Goal: Transaction & Acquisition: Purchase product/service

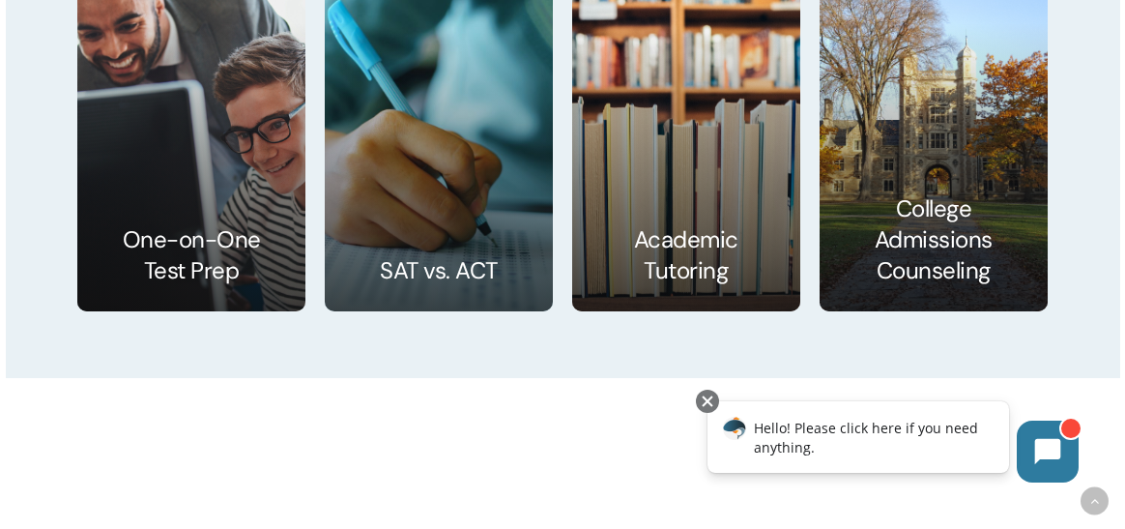
scroll to position [2742, 0]
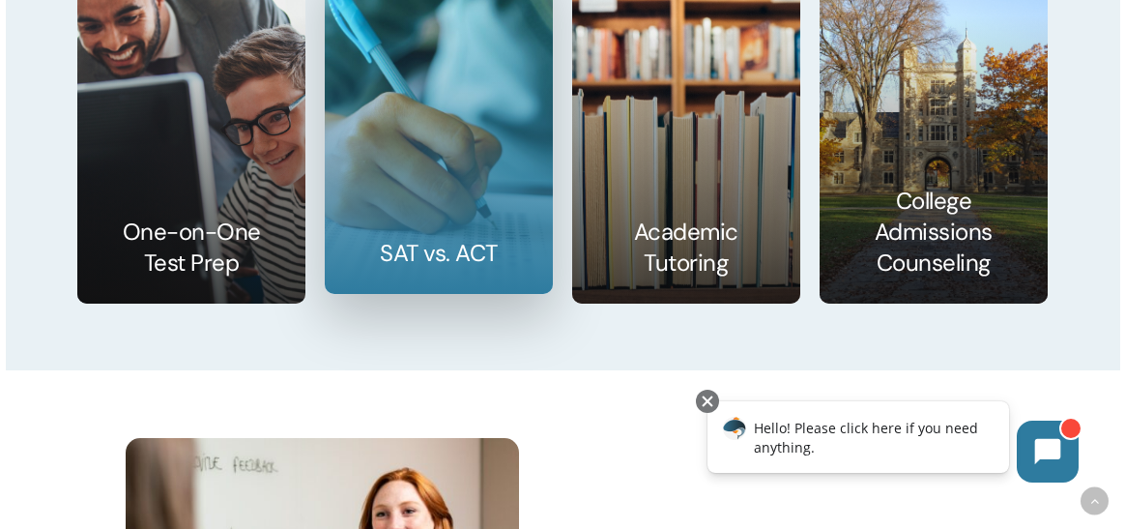
click at [474, 233] on link at bounding box center [439, 125] width 226 height 336
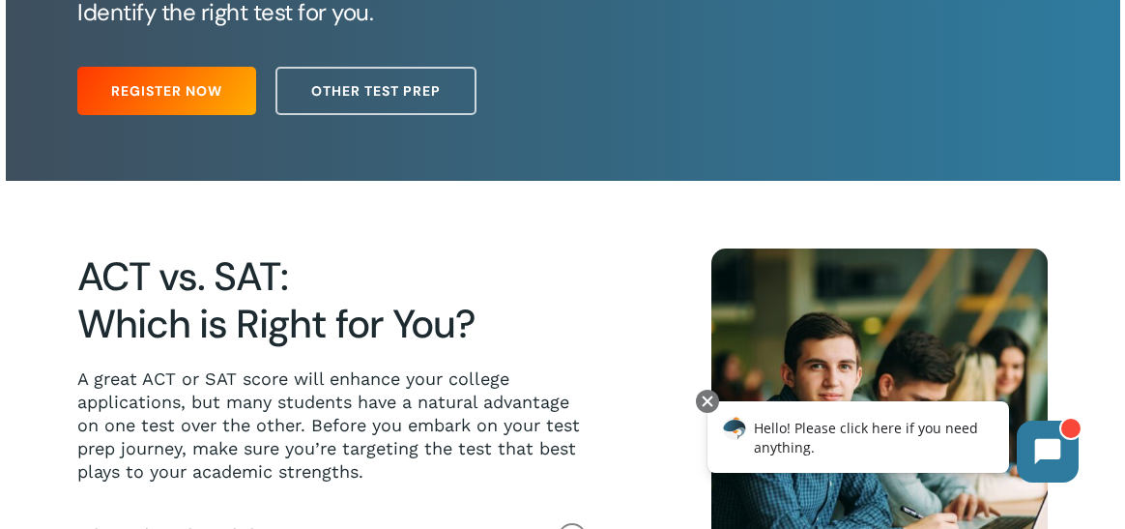
scroll to position [229, 0]
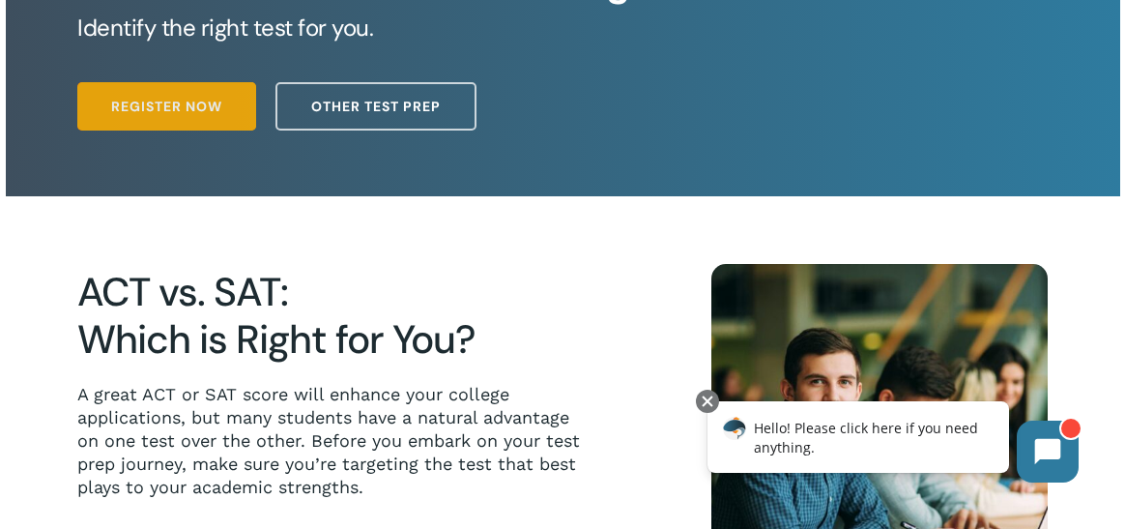
click at [165, 101] on span "Register Now" at bounding box center [166, 106] width 111 height 19
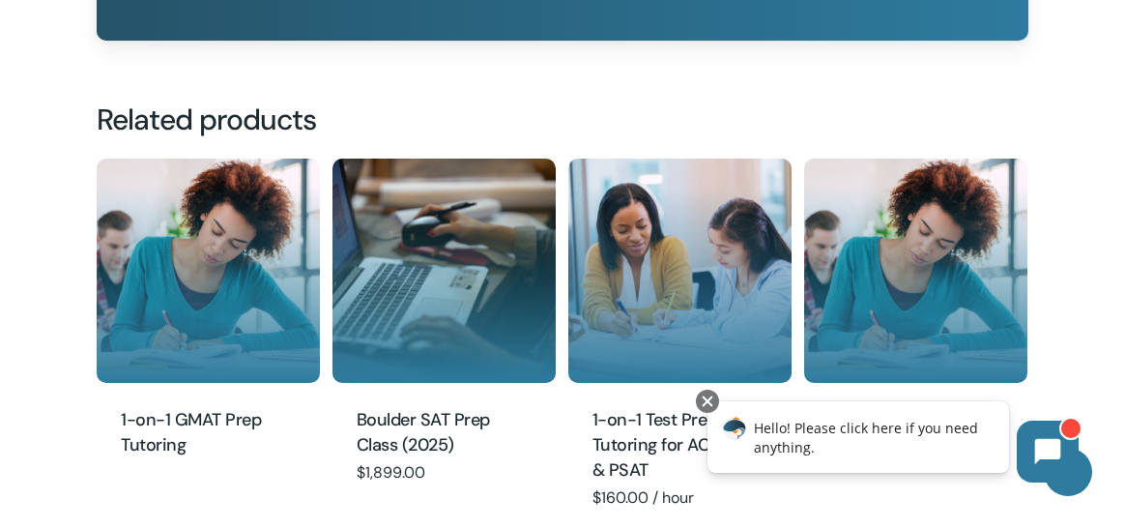
scroll to position [2020, 0]
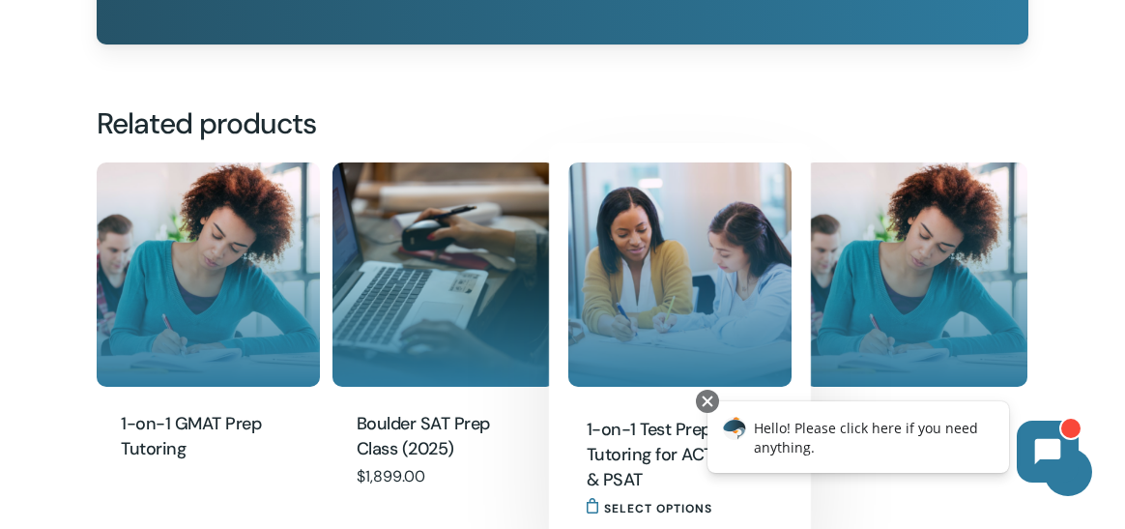
click at [646, 323] on img "1-on-1 Test Prep Tutoring for ACT, SAT & PSAT" at bounding box center [679, 273] width 223 height 223
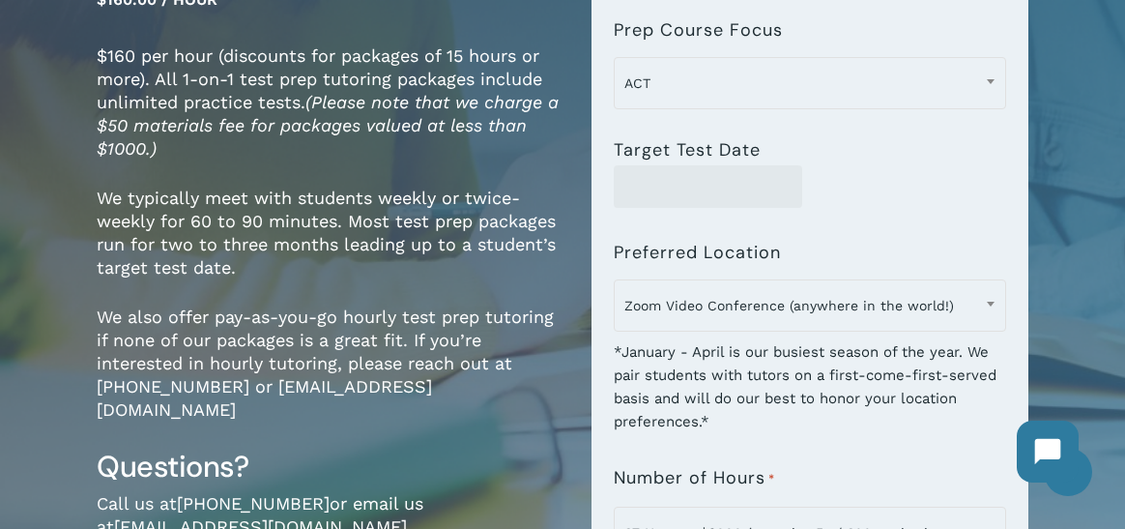
scroll to position [306, 0]
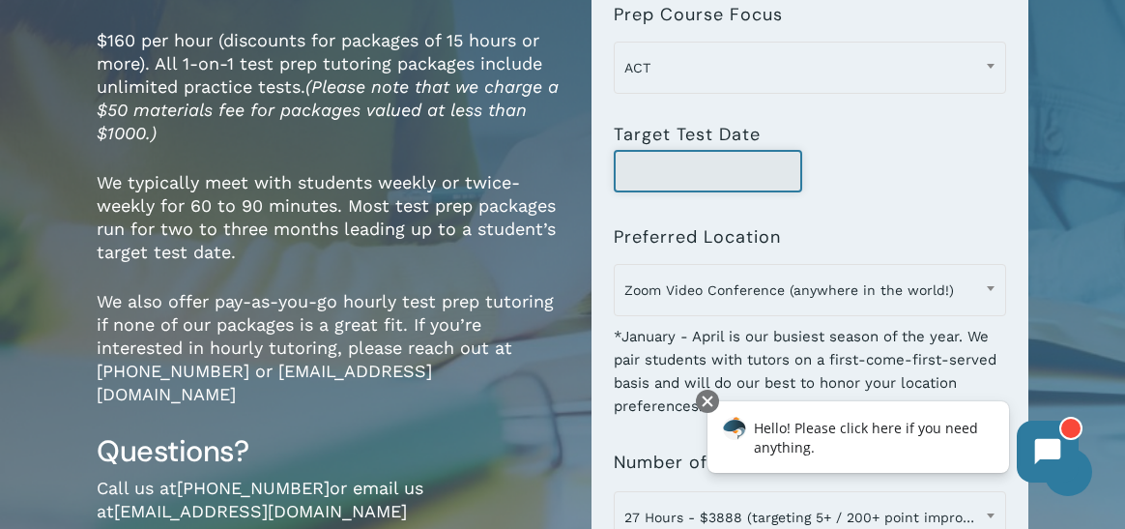
click at [681, 183] on input "Target Test Date" at bounding box center [708, 171] width 188 height 43
type input "**********"
click at [884, 190] on div "**********" at bounding box center [810, 171] width 393 height 43
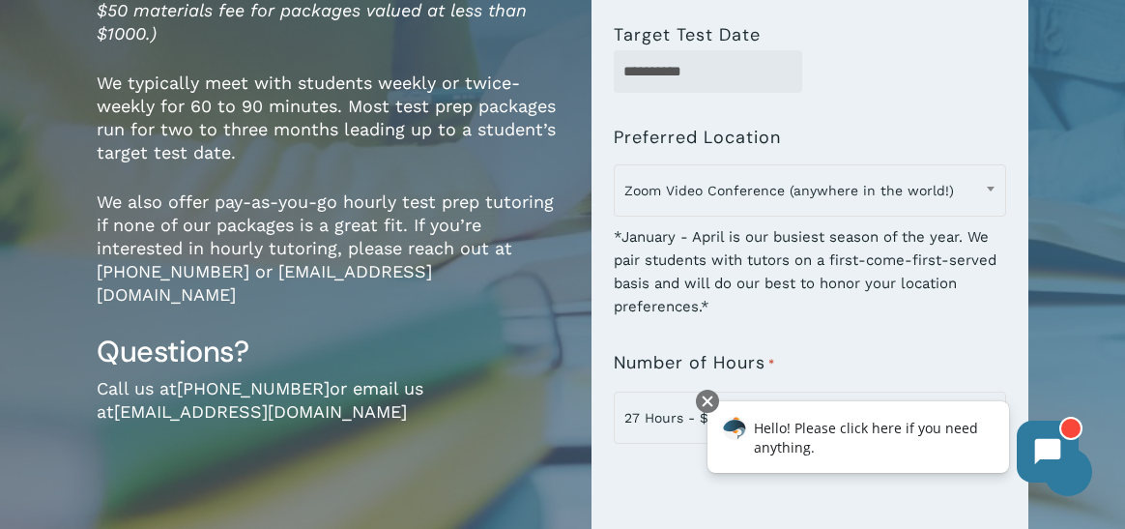
scroll to position [410, 0]
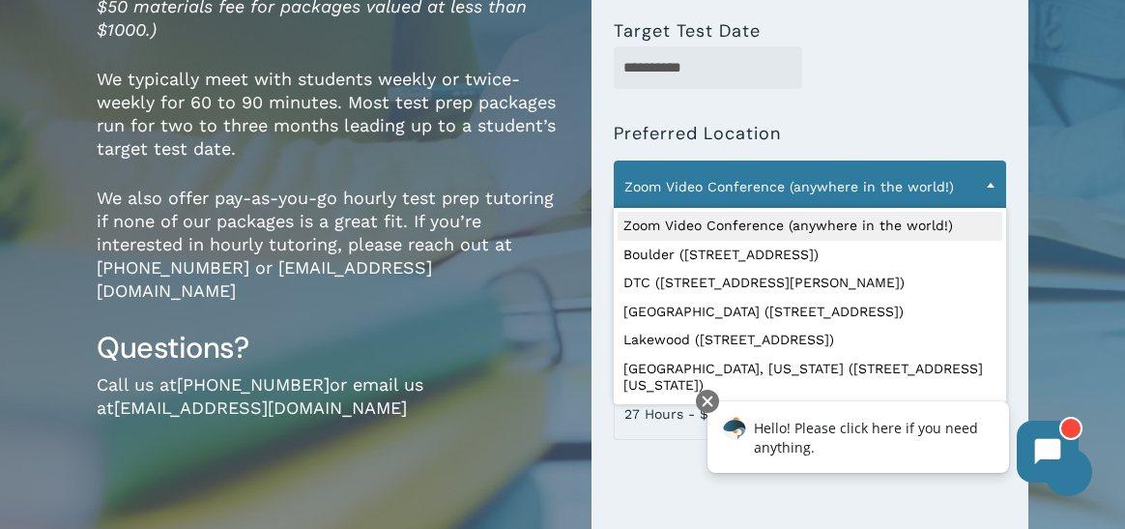
click at [993, 178] on span at bounding box center [990, 184] width 29 height 48
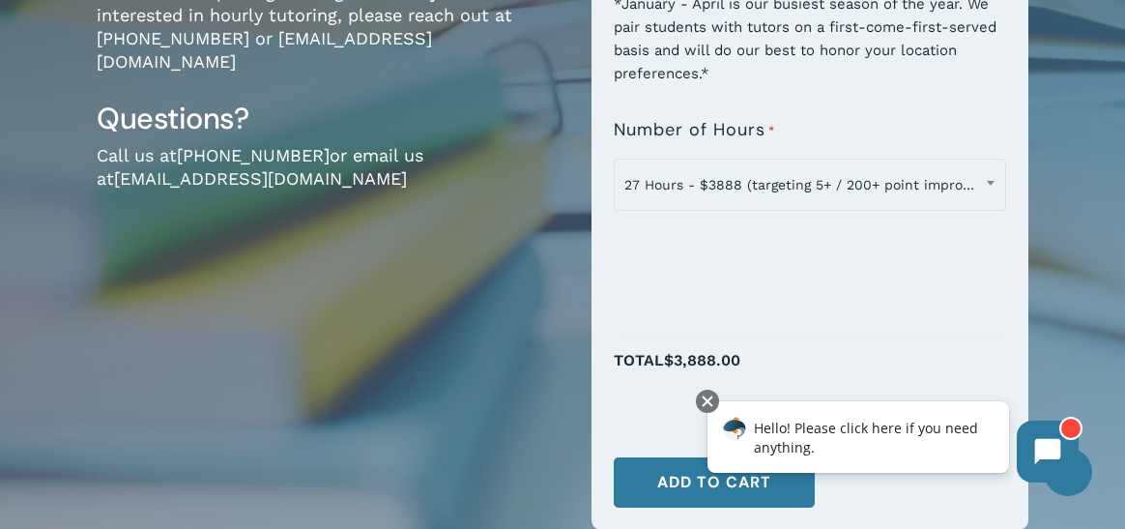
scroll to position [647, 0]
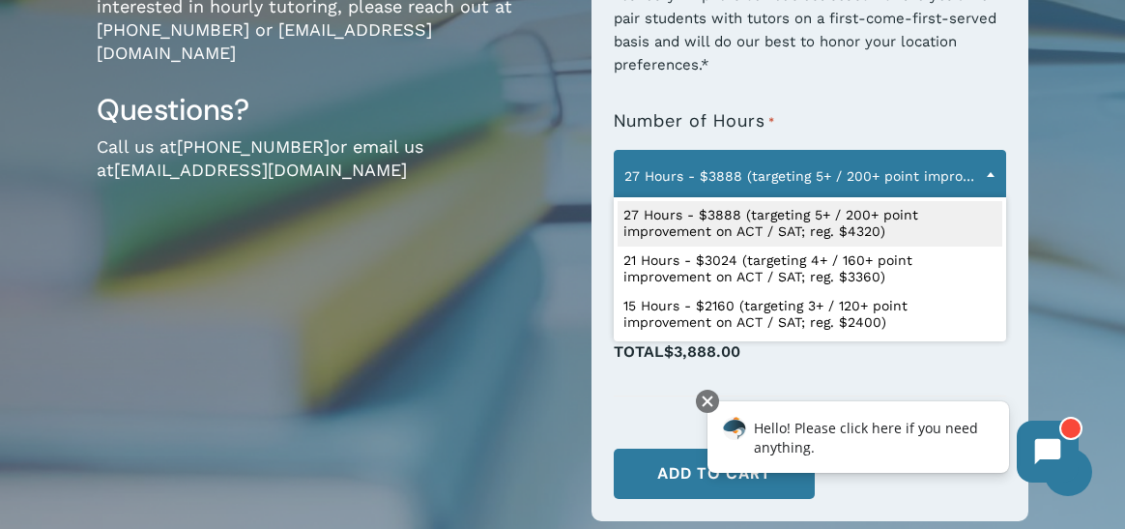
click at [988, 165] on span at bounding box center [990, 174] width 29 height 48
